Goal: Obtain resource: Obtain resource

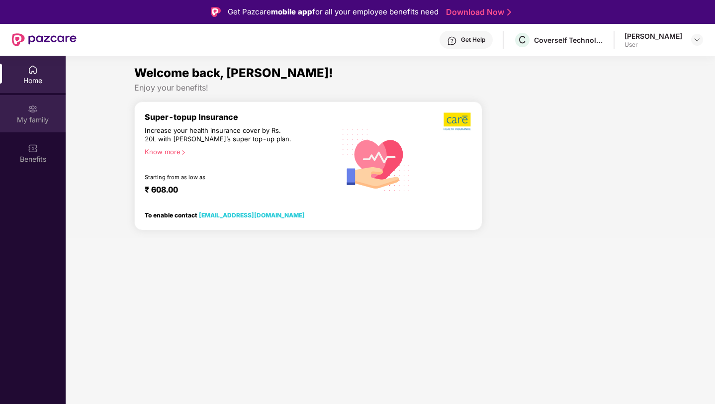
click at [34, 74] on img at bounding box center [33, 109] width 10 height 10
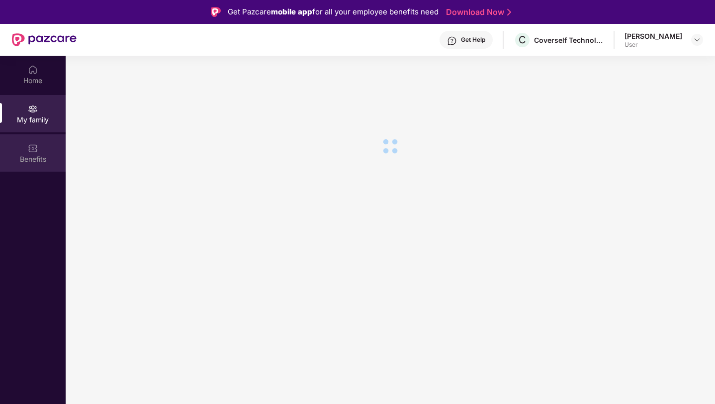
click at [34, 74] on img at bounding box center [33, 148] width 10 height 10
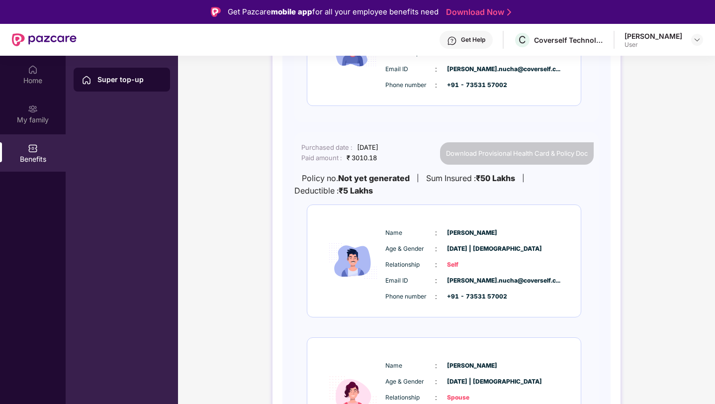
scroll to position [469, 0]
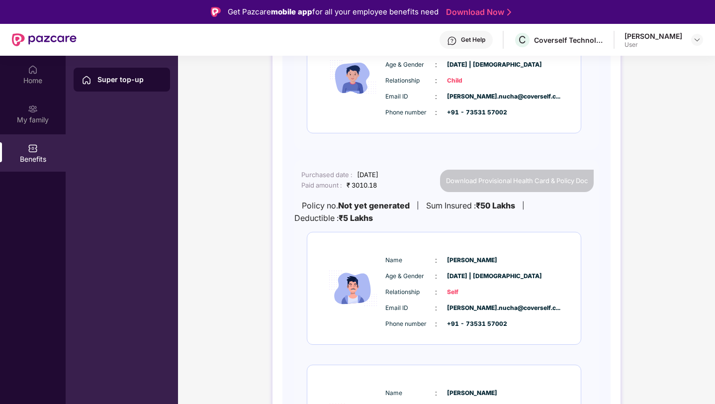
click at [557, 74] on div "Download Provisional Health Card & Policy Doc" at bounding box center [517, 181] width 154 height 22
click at [559, 74] on div "Policy no. Not yet generated | Sum Insured : ₹50 Lakhs | Deductible : ₹5 Lakhs" at bounding box center [443, 211] width 299 height 25
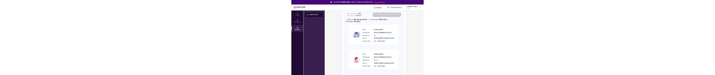
scroll to position [682, 0]
